Goal: Check status

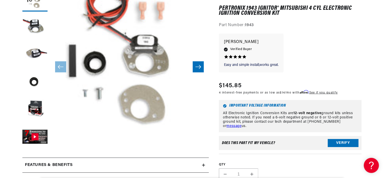
scroll to position [101, 0]
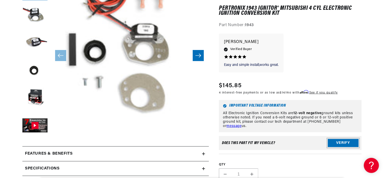
click at [339, 142] on button "Verify" at bounding box center [343, 143] width 31 height 8
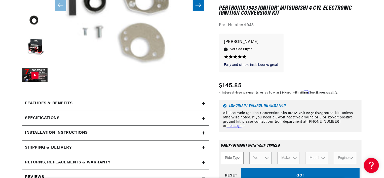
scroll to position [0, 0]
click at [239, 157] on select "Ride Type Automotive Agricultural Industrial Marine Motorcycle" at bounding box center [232, 159] width 22 height 12
select select "Industrial"
click at [221, 153] on select "Ride Type Automotive Agricultural Industrial Marine Motorcycle" at bounding box center [232, 159] width 22 height 12
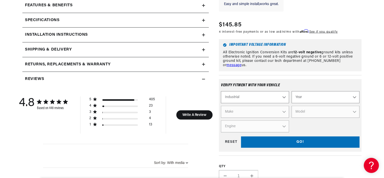
scroll to position [252, 0]
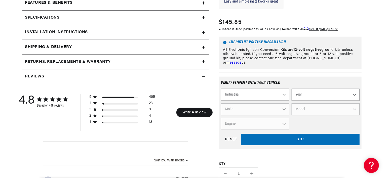
click at [354, 89] on select "Year [DATE] 1986 1984 1983 1982 1981 1980 1979 1978 1977 1976 1975 1974 1973 19…" at bounding box center [326, 95] width 68 height 12
click at [285, 90] on select "Automotive Agricultural Industrial Marine Motorcycle" at bounding box center [255, 95] width 68 height 12
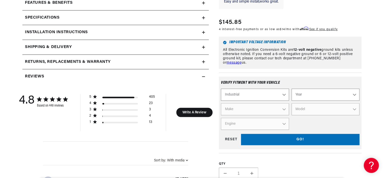
scroll to position [0, 0]
click at [221, 89] on select "Automotive Agricultural Industrial Marine Motorcycle" at bounding box center [255, 95] width 68 height 12
select select "Agricultural"
click at [356, 89] on select "Year [DATE] 1965 1964 1960 1959 1958 1957 1939 1938 1937" at bounding box center [326, 95] width 68 height 12
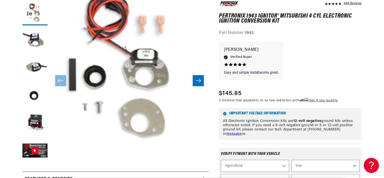
scroll to position [0, 153]
